Goal: Communication & Community: Answer question/provide support

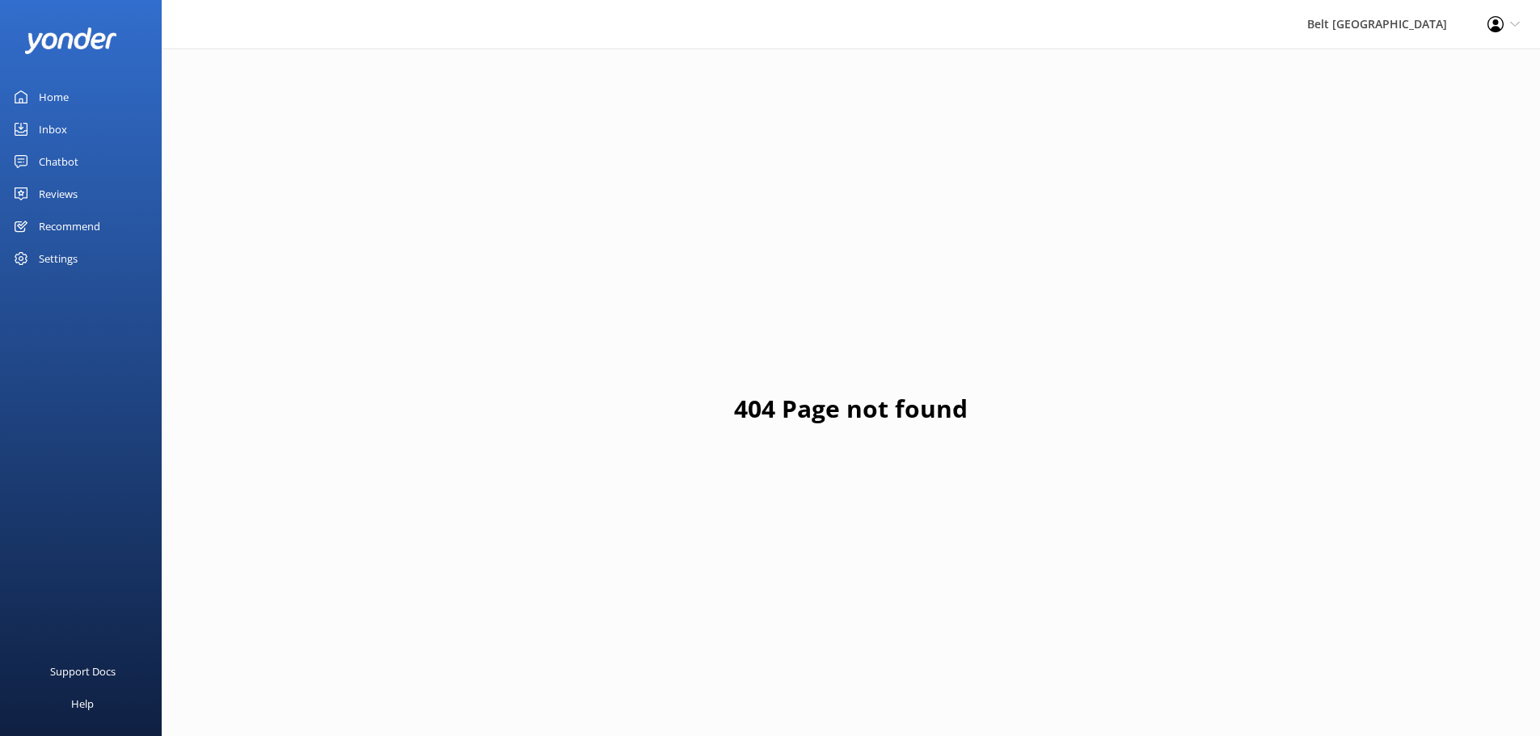
click at [76, 202] on div "Reviews" at bounding box center [58, 194] width 39 height 32
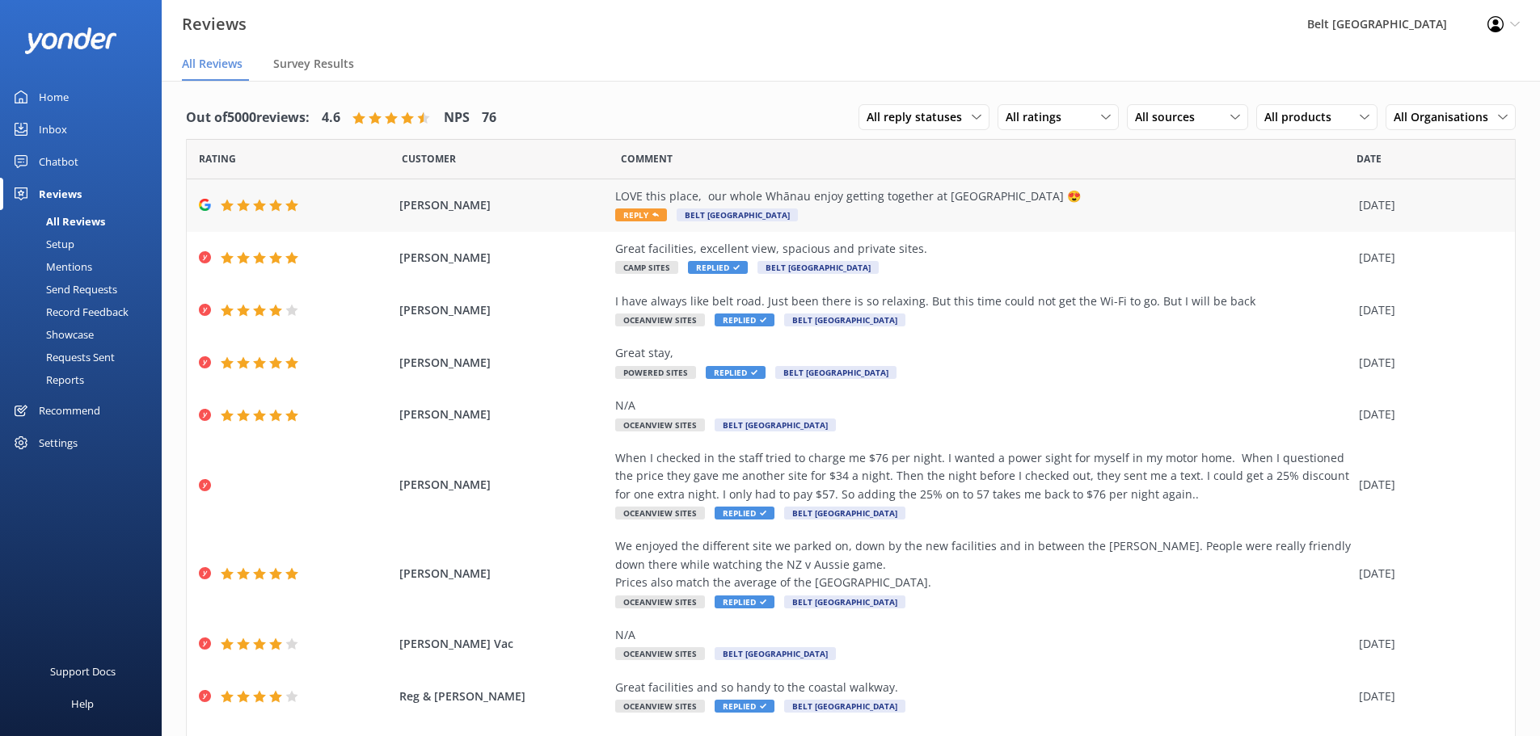
click at [1027, 196] on div "LOVE this place, our whole Whānau enjoy getting together at [GEOGRAPHIC_DATA] 😍" at bounding box center [982, 196] width 735 height 18
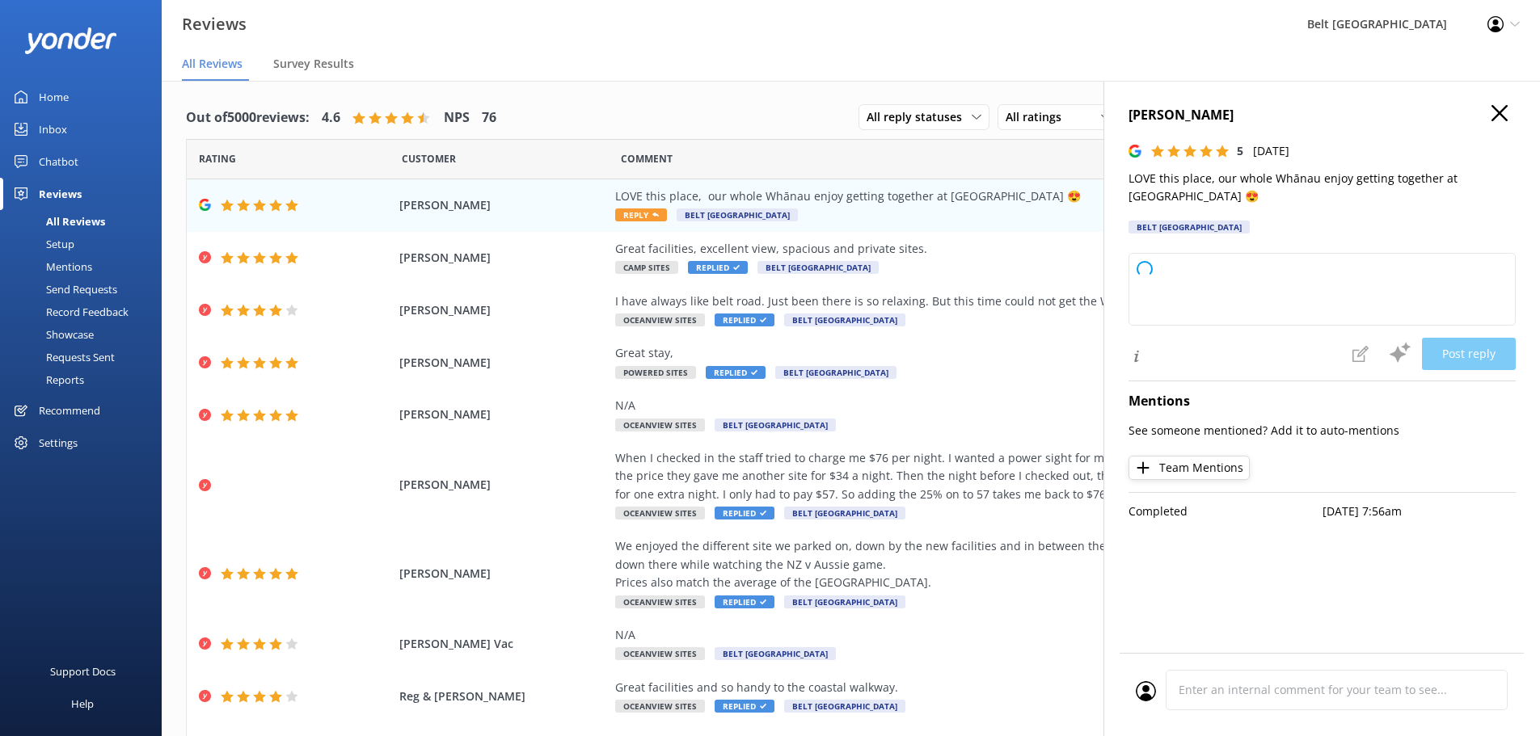
type textarea "Thank you so much for your wonderful review! We're thrilled to hear your whole …"
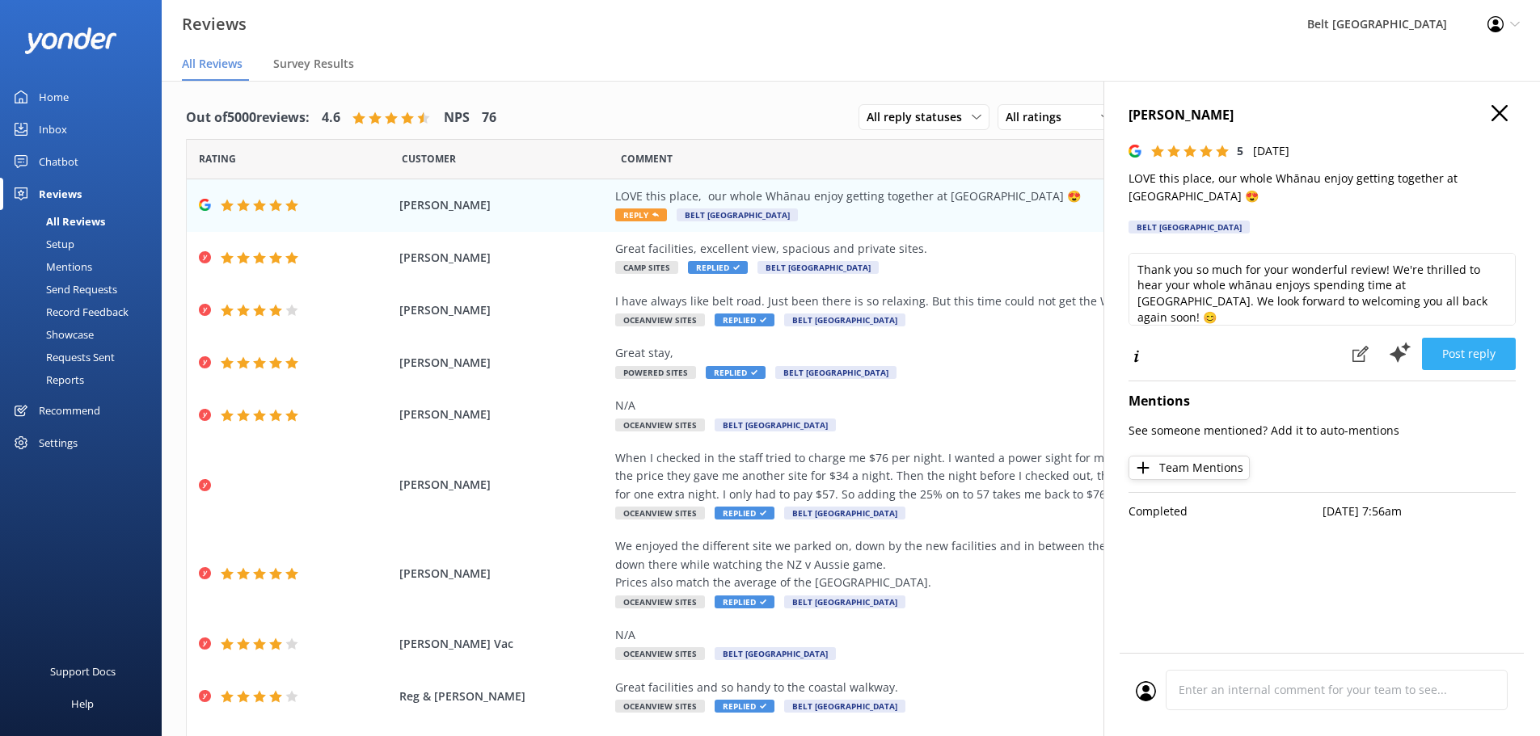
click at [1478, 357] on button "Post reply" at bounding box center [1469, 354] width 94 height 32
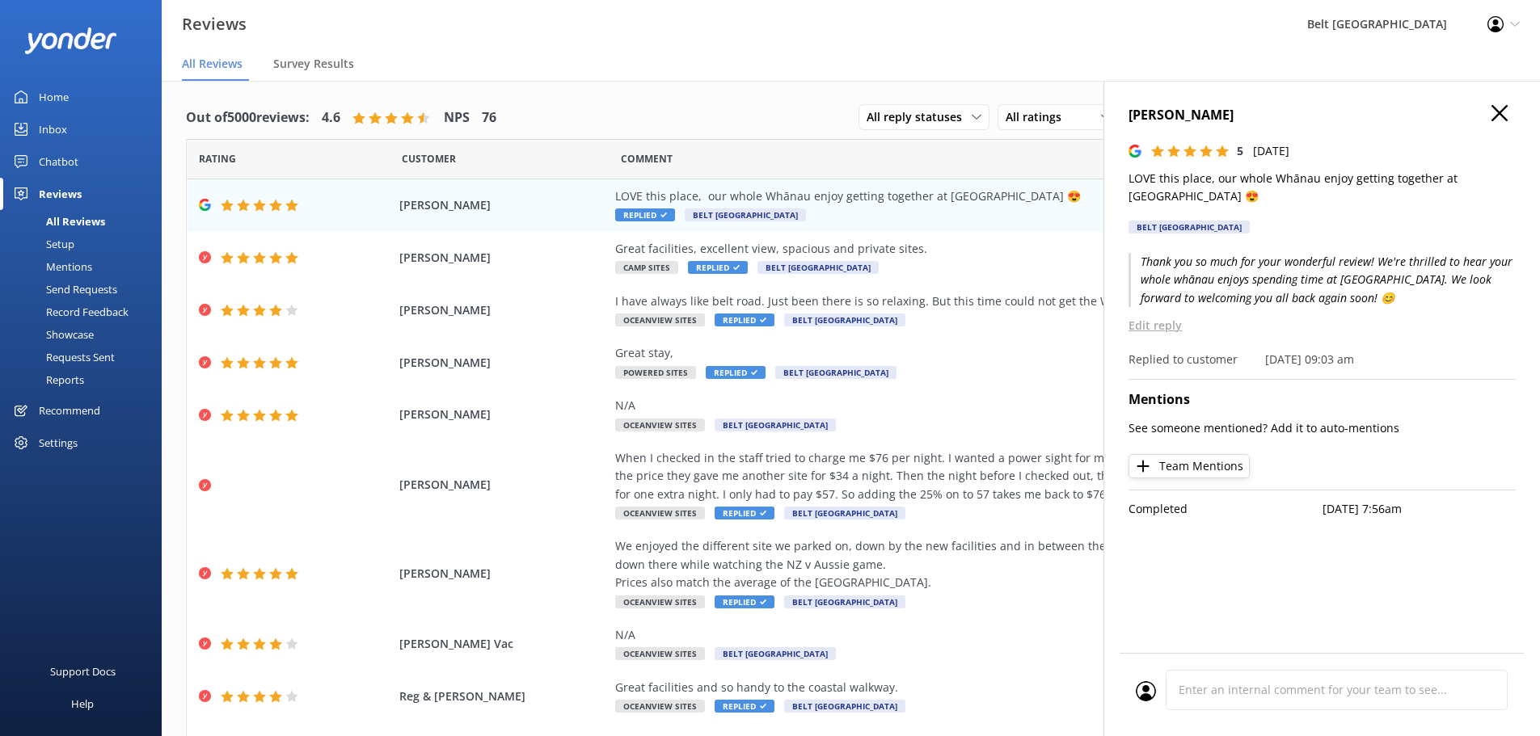
click at [1503, 110] on use "button" at bounding box center [1499, 113] width 16 height 16
